Goal: Navigation & Orientation: Find specific page/section

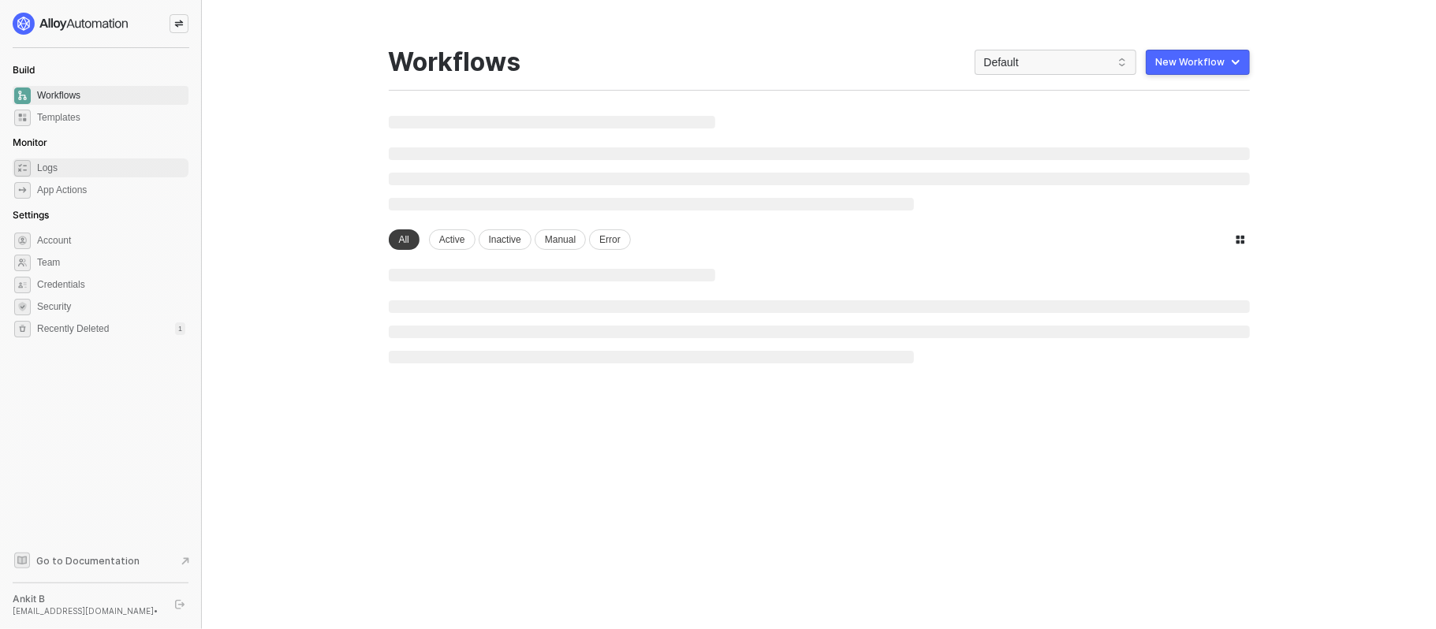
click at [96, 170] on span "Logs" at bounding box center [111, 168] width 148 height 19
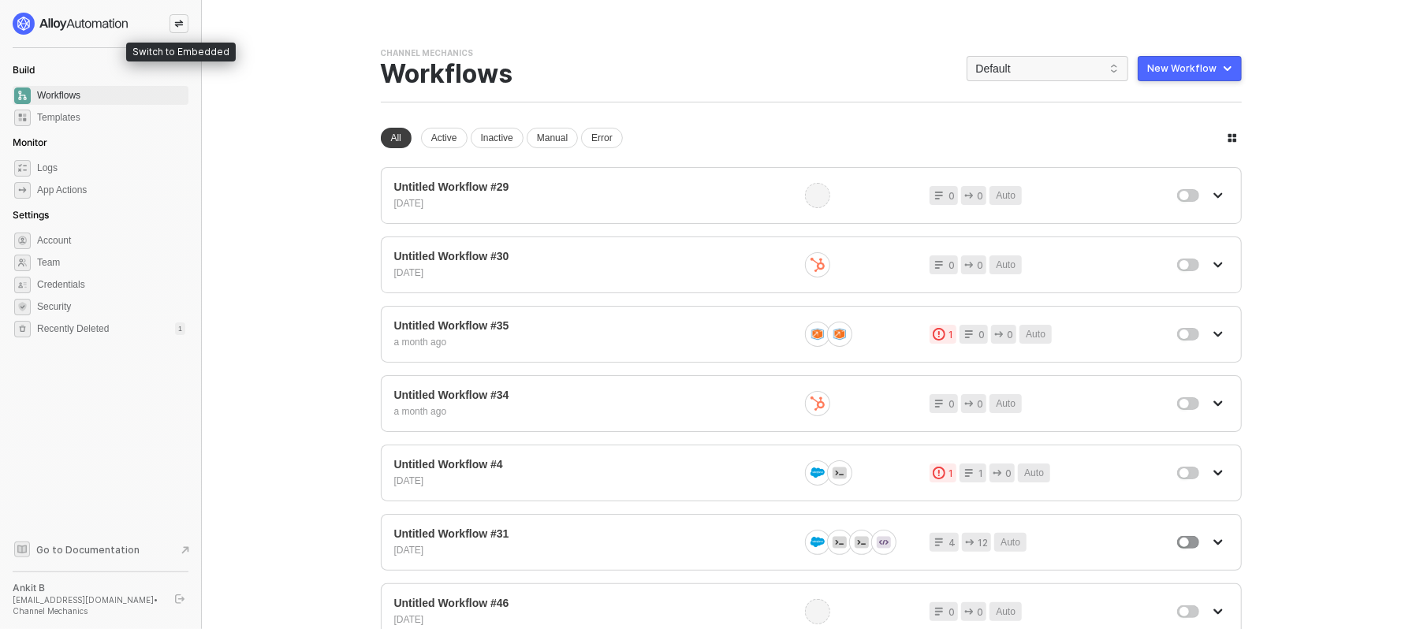
click at [175, 26] on icon "icon-swap" at bounding box center [178, 23] width 9 height 9
click at [166, 24] on div at bounding box center [101, 24] width 176 height 22
click at [174, 24] on icon "icon-swap" at bounding box center [178, 23] width 9 height 9
